Goal: Navigation & Orientation: Find specific page/section

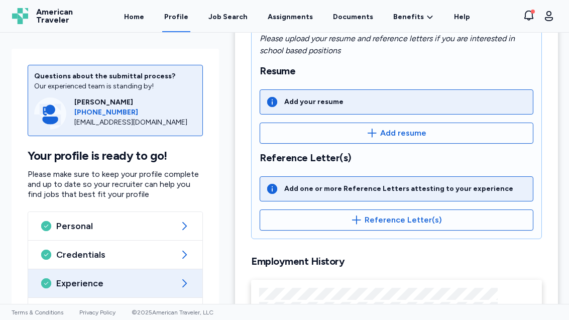
scroll to position [179, 0]
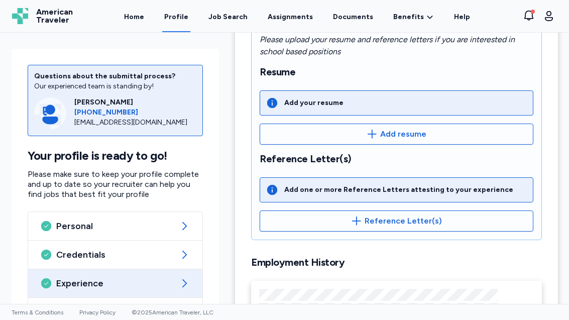
click at [293, 22] on link "Assignments" at bounding box center [290, 16] width 49 height 32
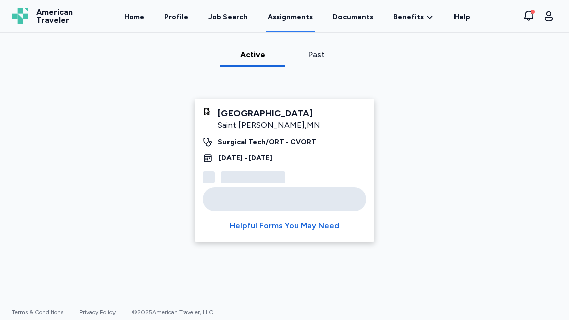
click at [230, 17] on div "Job Search" at bounding box center [227, 17] width 39 height 10
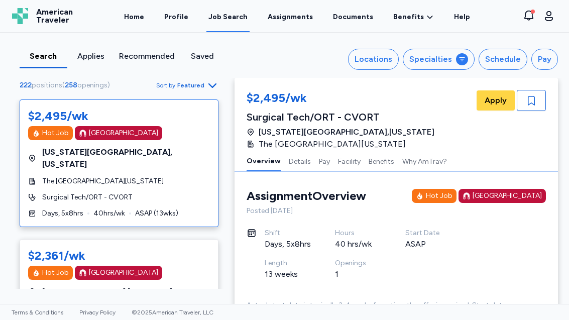
click at [186, 15] on link "Profile" at bounding box center [176, 16] width 28 height 32
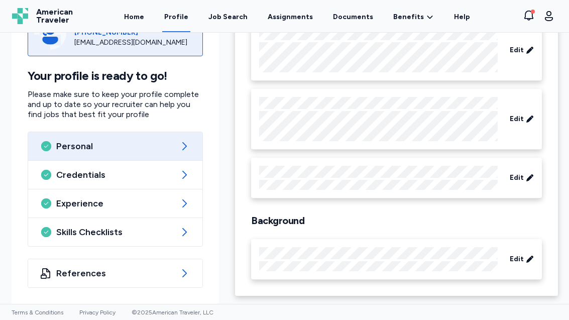
scroll to position [118, 0]
click at [144, 15] on link "Home" at bounding box center [134, 16] width 24 height 32
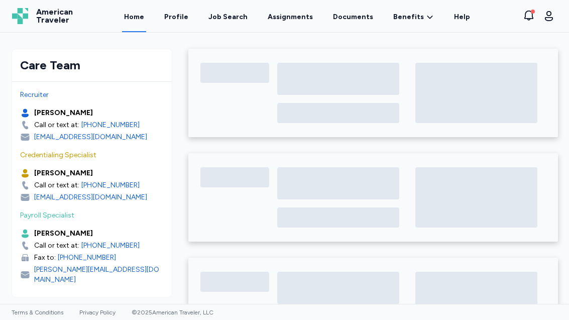
click at [302, 20] on link "Assignments" at bounding box center [290, 16] width 49 height 32
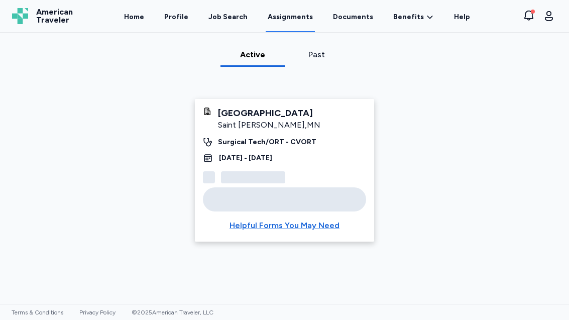
click at [359, 20] on link "Documents" at bounding box center [353, 16] width 44 height 32
